Goal: Entertainment & Leisure: Consume media (video, audio)

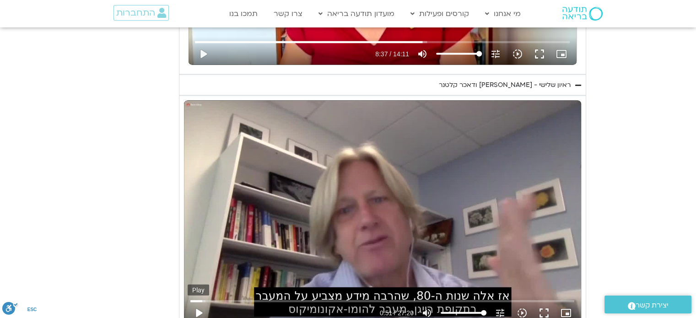
click at [198, 310] on button "play_arrow" at bounding box center [198, 313] width 22 height 22
type input "52.644082"
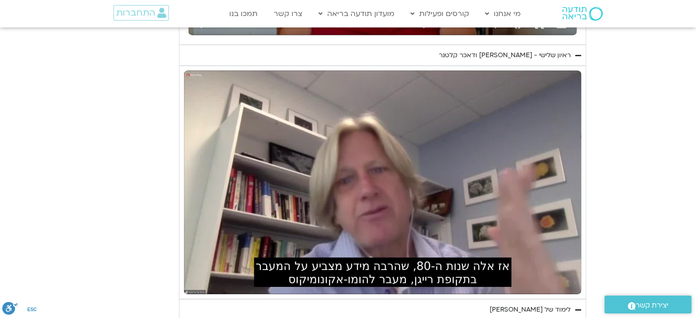
scroll to position [2103, 0]
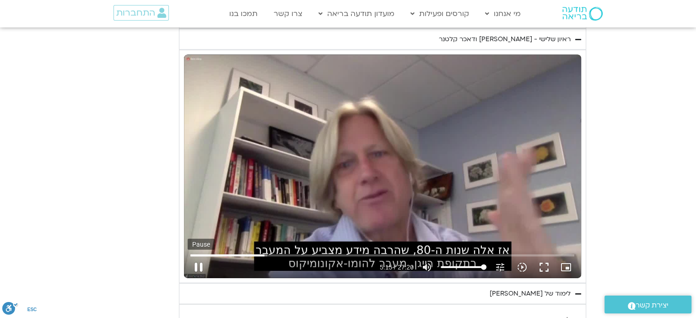
click at [196, 261] on button "pause" at bounding box center [198, 267] width 22 height 22
click at [199, 264] on button "play_arrow" at bounding box center [198, 267] width 22 height 22
click at [357, 182] on div "Skip Ad 0:04 pause 5:50 / 27:20 volume_up Mute tune Resolution Auto 720p slow_m…" at bounding box center [382, 166] width 397 height 223
click at [199, 263] on button "play_arrow" at bounding box center [198, 267] width 22 height 22
click at [197, 266] on button "pause" at bounding box center [198, 267] width 22 height 22
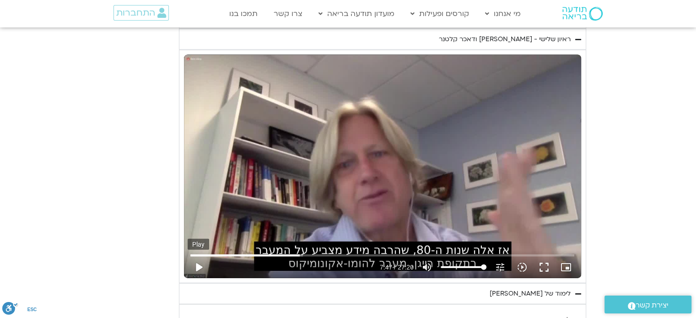
click at [201, 264] on button "play_arrow" at bounding box center [198, 267] width 22 height 22
click at [199, 268] on button "pause" at bounding box center [198, 267] width 22 height 22
click at [187, 256] on button "play_arrow" at bounding box center [198, 267] width 22 height 22
click at [201, 262] on button "pause" at bounding box center [198, 267] width 22 height 22
click at [196, 265] on button "play_arrow" at bounding box center [198, 267] width 22 height 22
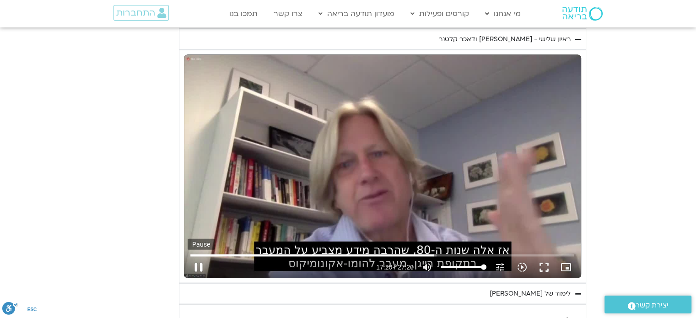
click at [200, 264] on button "pause" at bounding box center [198, 267] width 22 height 22
click at [199, 259] on button "play_arrow" at bounding box center [198, 267] width 22 height 22
click at [198, 257] on button "pause" at bounding box center [198, 267] width 22 height 22
type input "1634.907531"
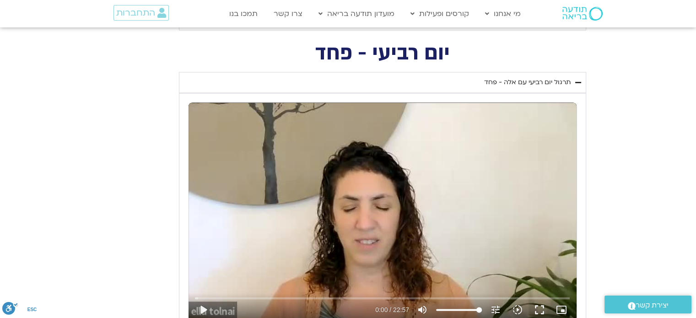
scroll to position [1418, 0]
